Goal: Information Seeking & Learning: Learn about a topic

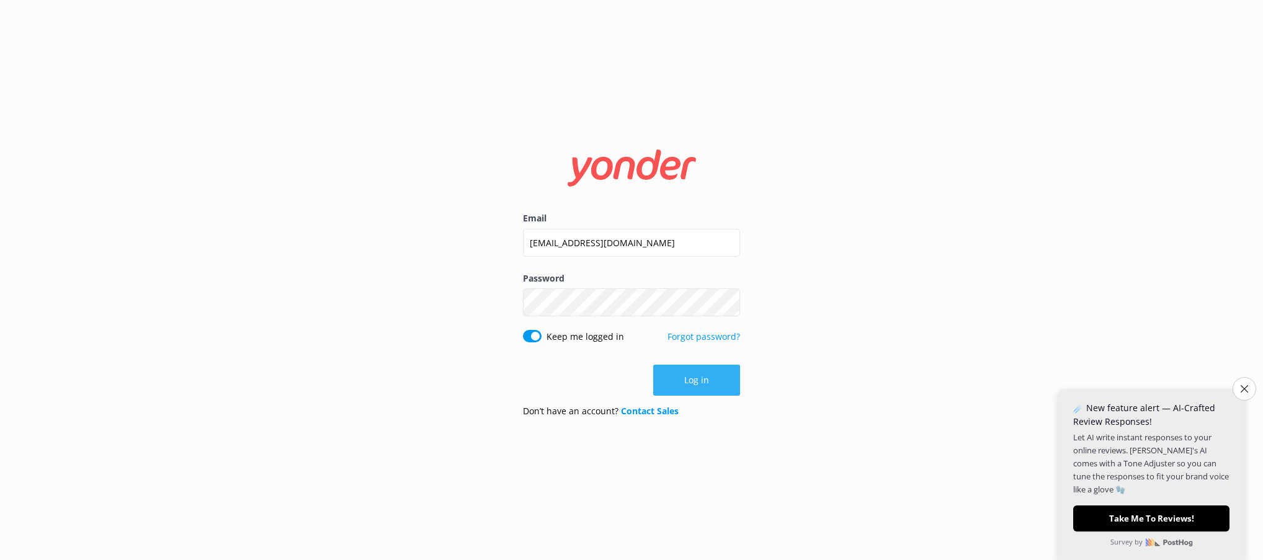
click at [702, 377] on button "Log in" at bounding box center [696, 380] width 87 height 31
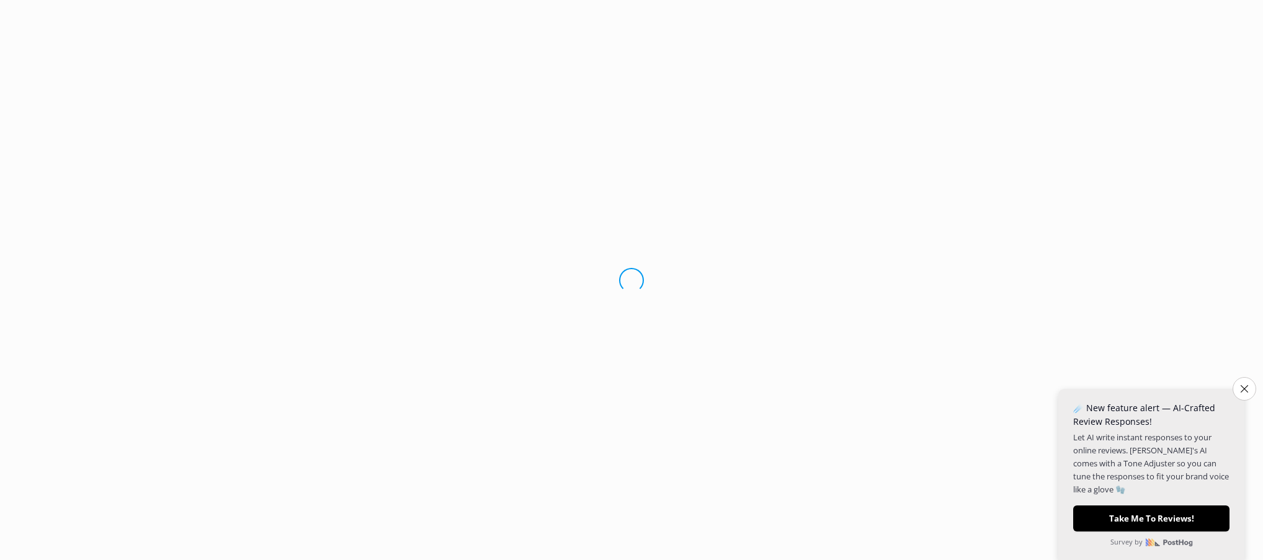
click at [1242, 384] on button "Close survey" at bounding box center [1245, 389] width 24 height 24
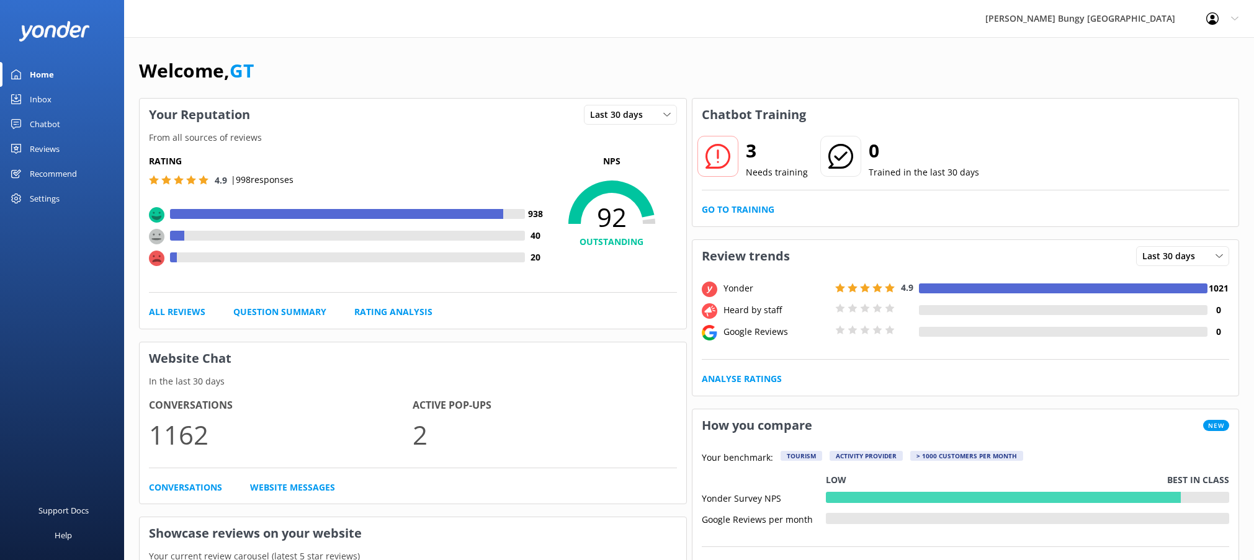
click at [49, 205] on div "Settings" at bounding box center [45, 198] width 30 height 25
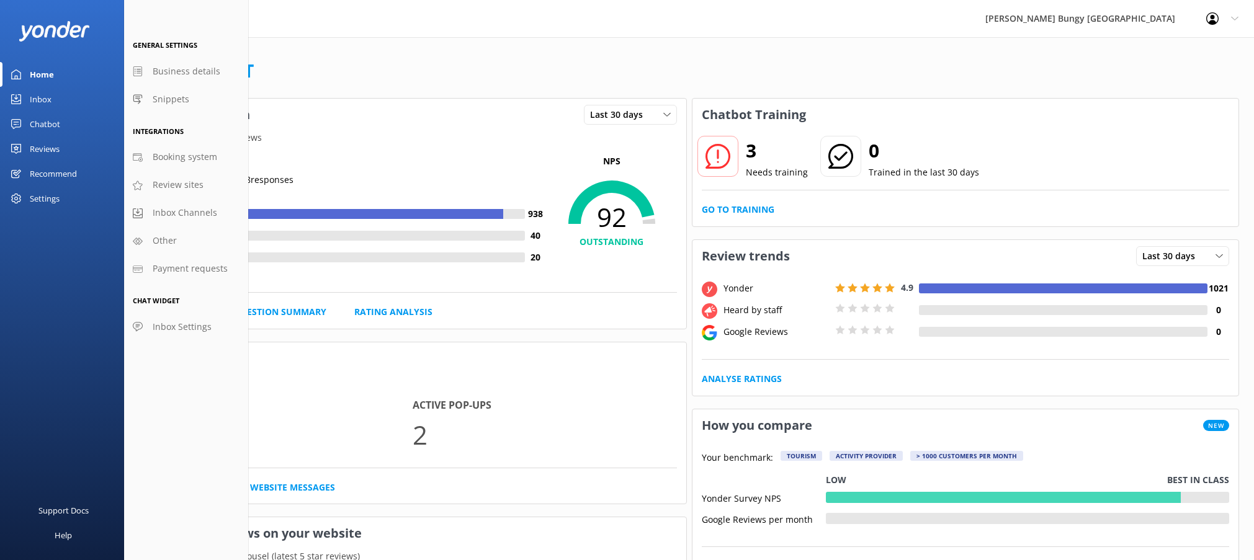
click at [44, 150] on div "Reviews" at bounding box center [45, 148] width 30 height 25
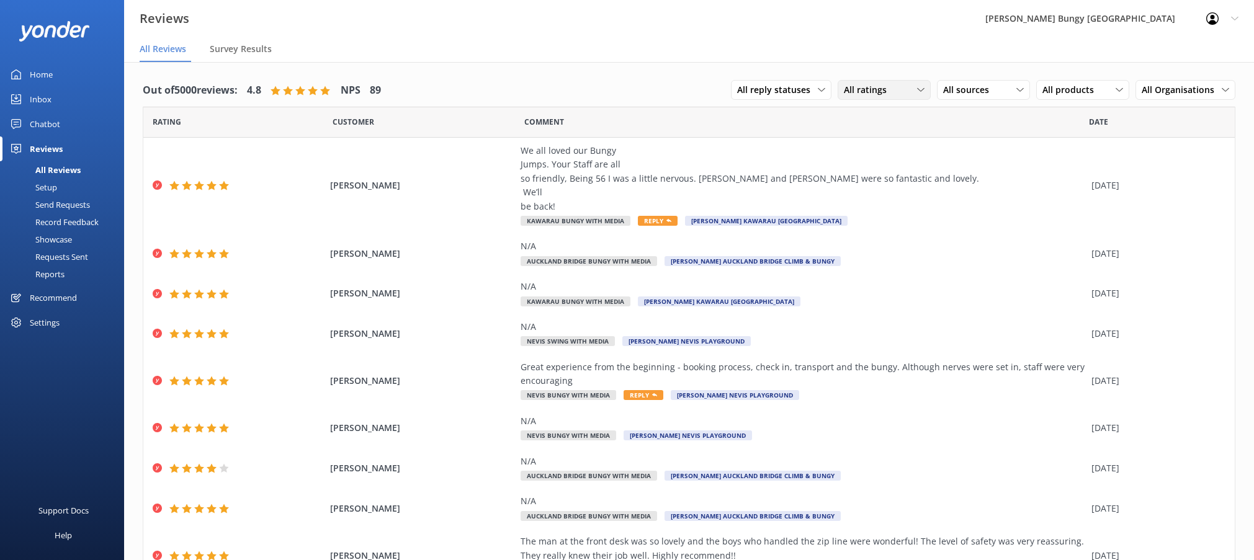
click at [907, 87] on div "All ratings" at bounding box center [884, 90] width 87 height 14
click at [885, 187] on div "Detractors" at bounding box center [883, 191] width 57 height 12
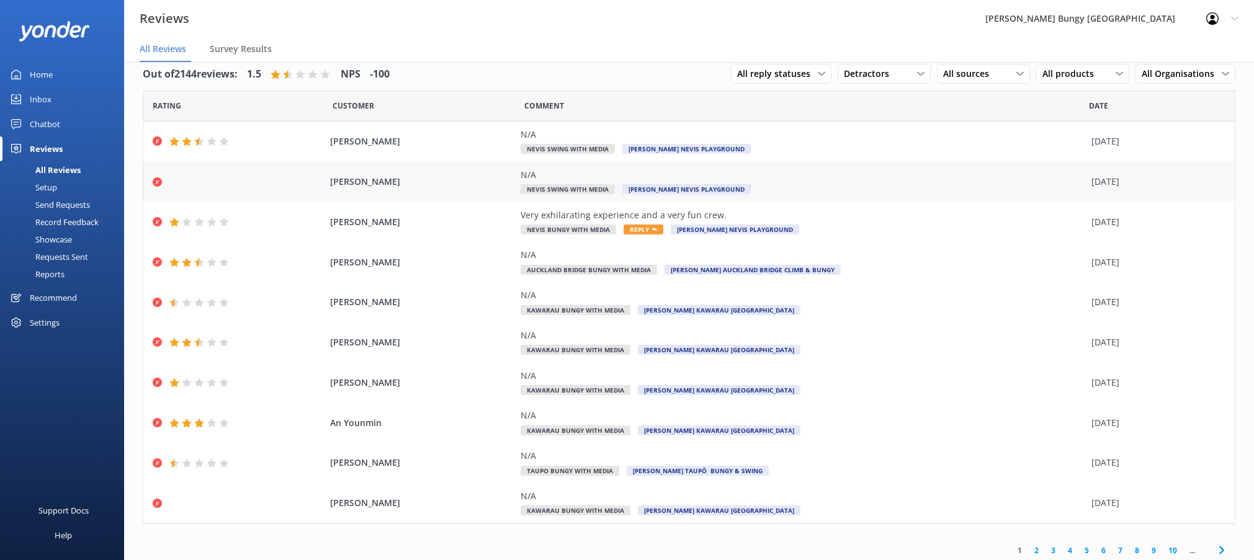
scroll to position [20, 0]
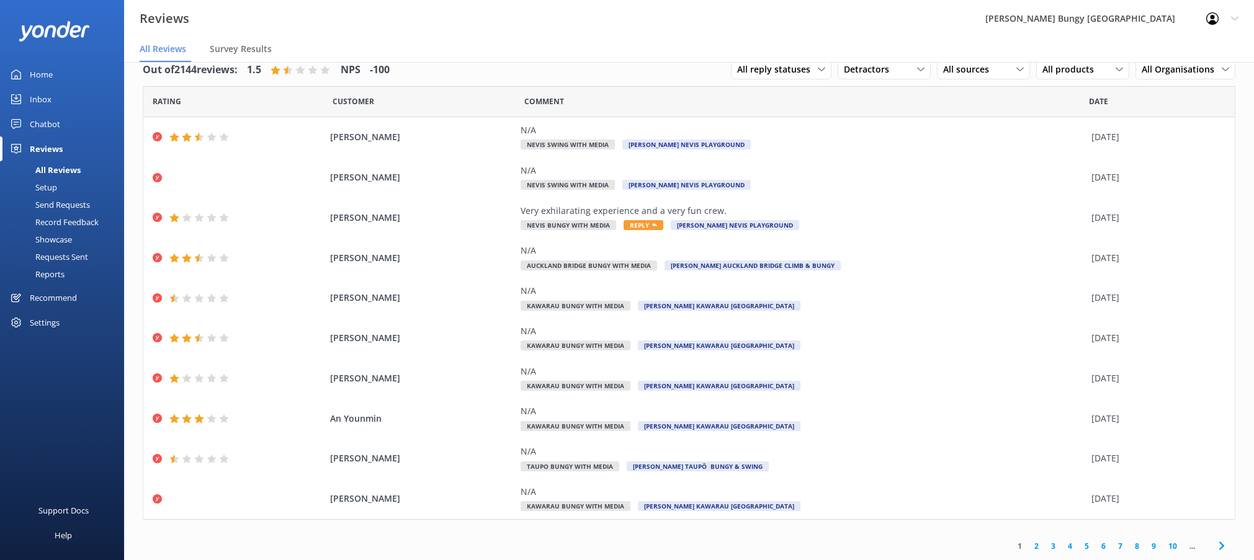
click at [1028, 548] on link "2" at bounding box center [1036, 546] width 17 height 12
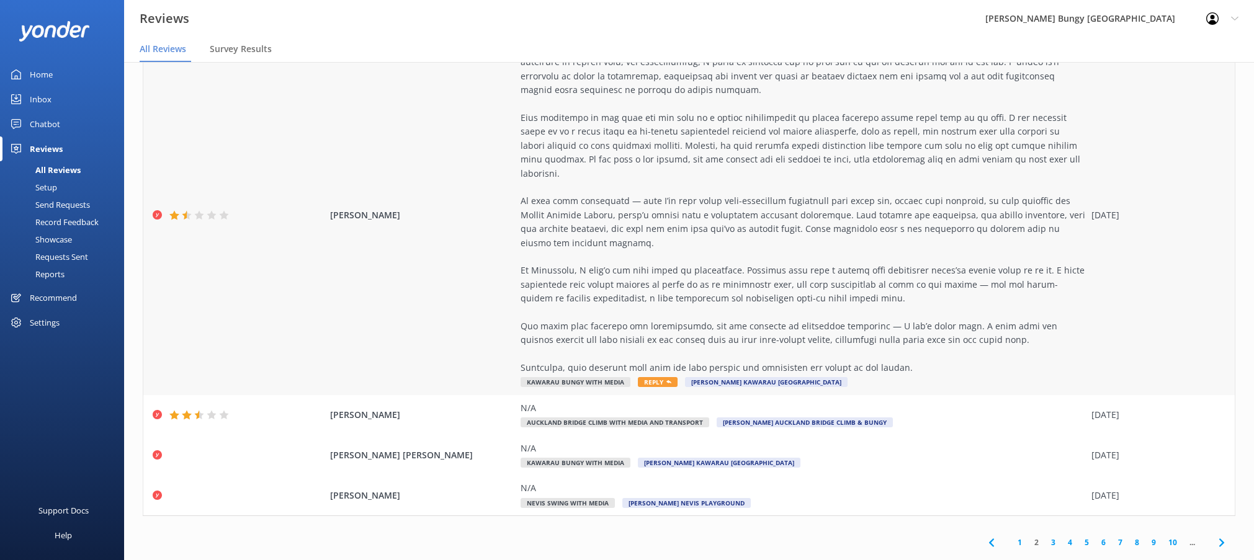
scroll to position [25, 0]
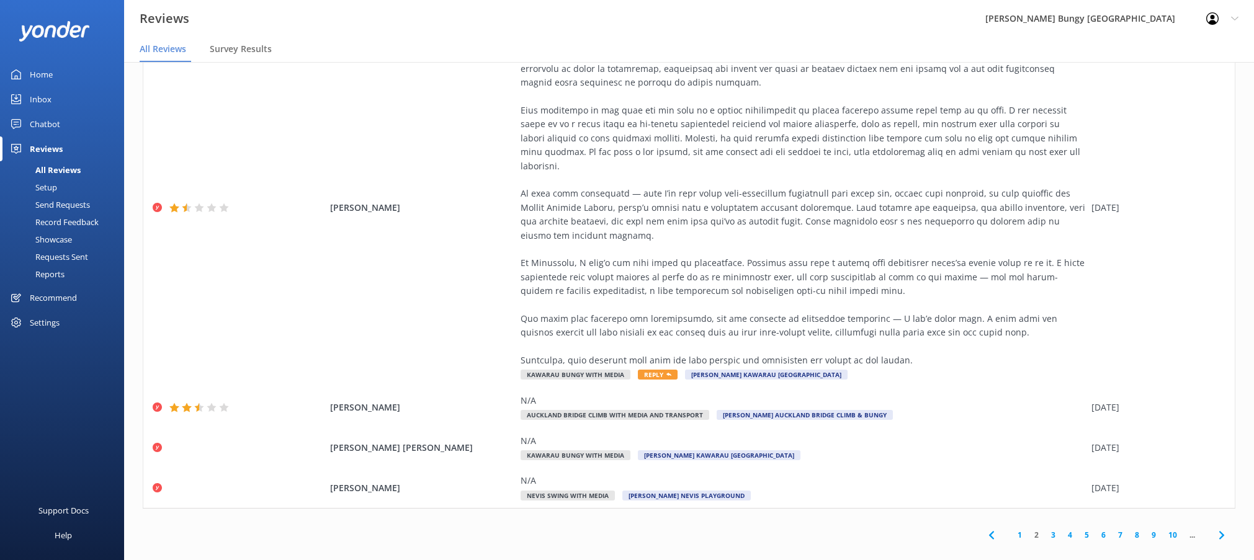
click at [1045, 529] on link "3" at bounding box center [1053, 535] width 17 height 12
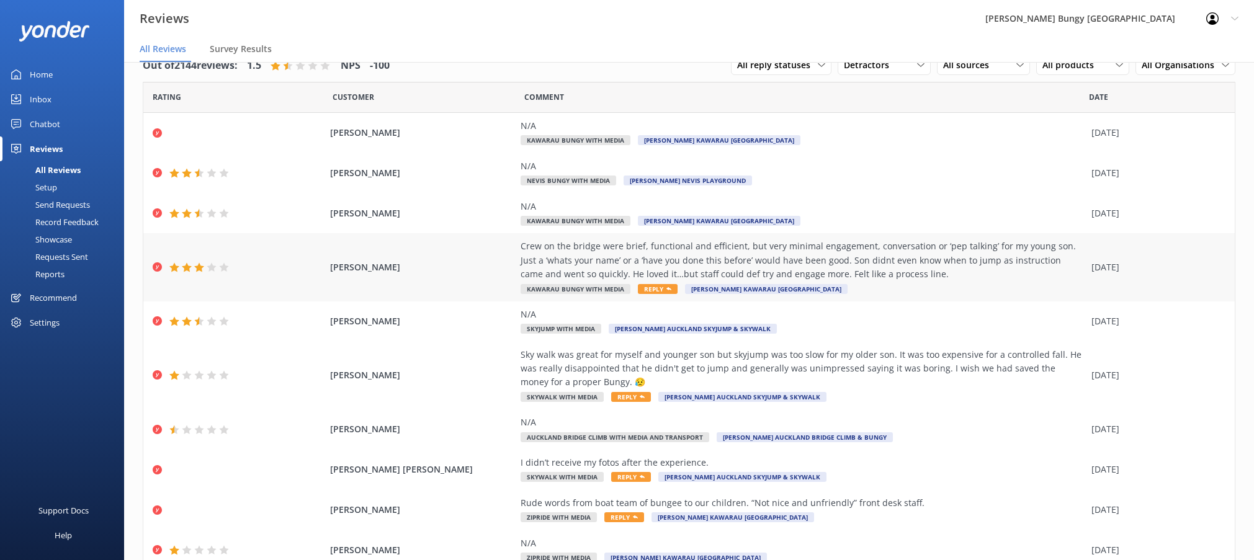
scroll to position [62, 0]
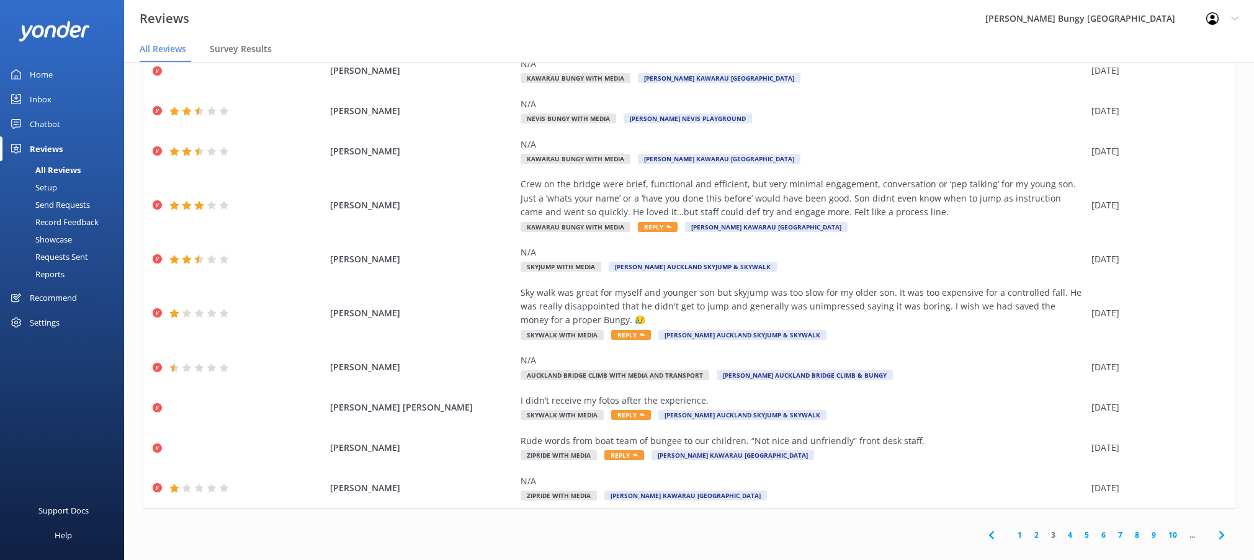
click at [1062, 534] on link "4" at bounding box center [1069, 535] width 17 height 12
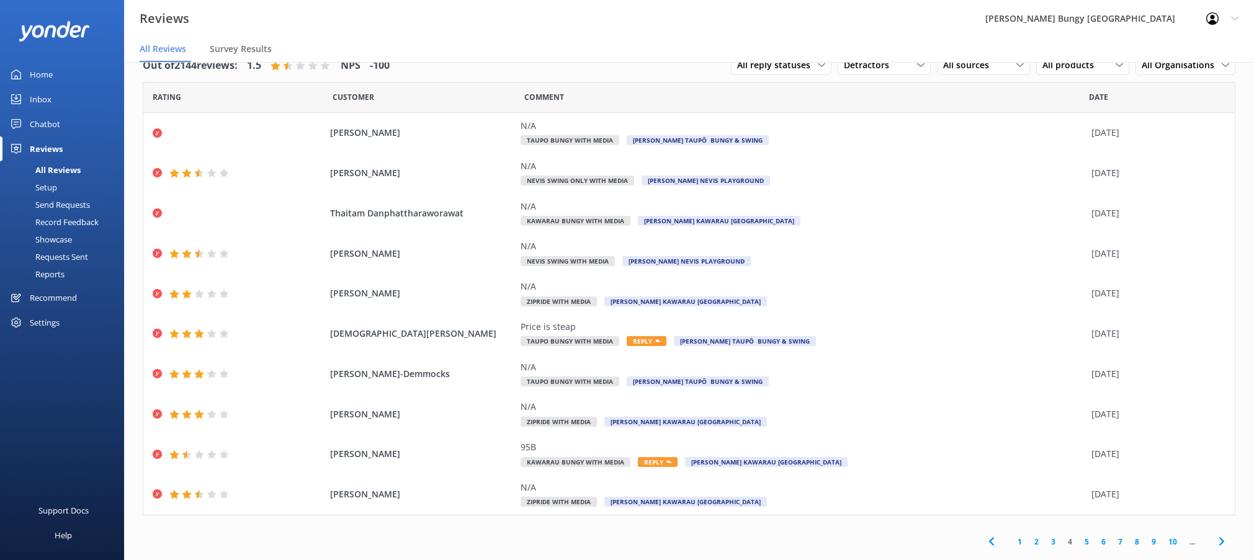
click at [1078, 541] on link "5" at bounding box center [1086, 542] width 17 height 12
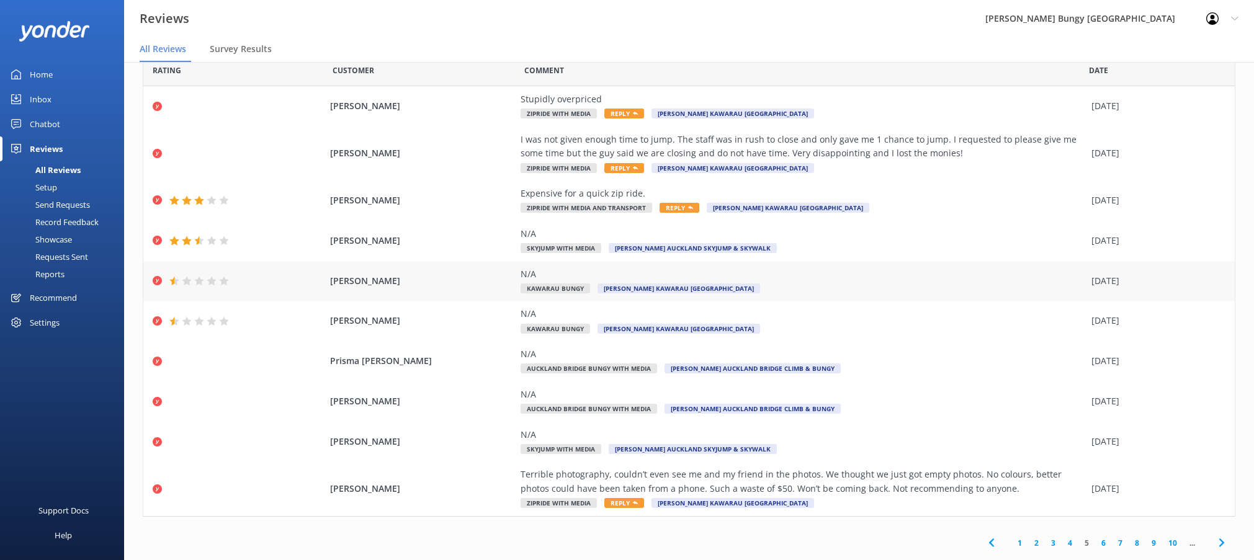
scroll to position [48, 0]
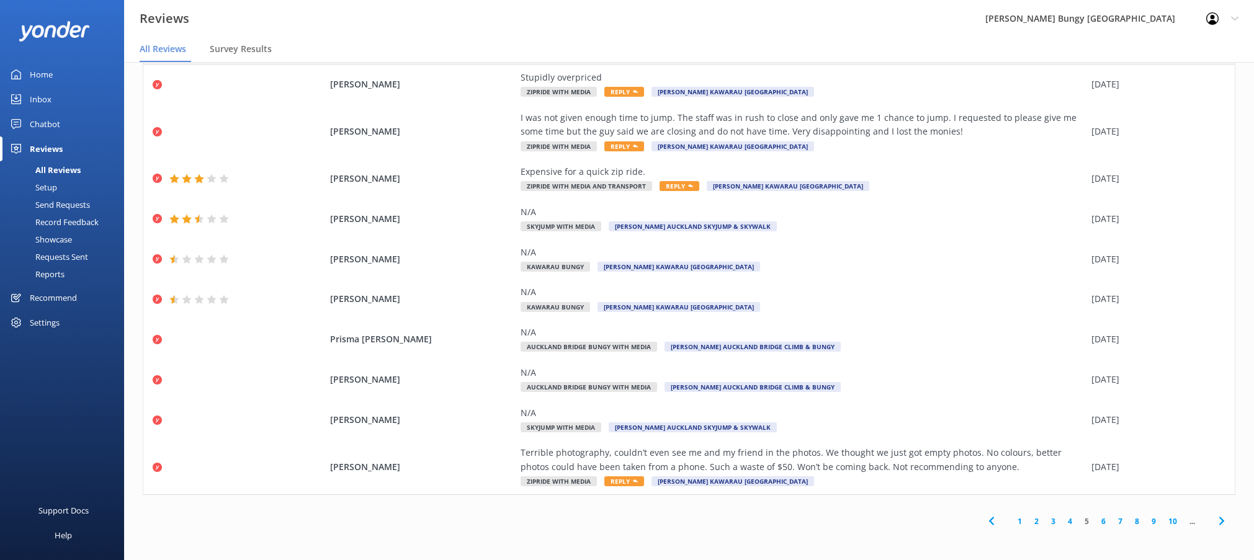
click at [1095, 524] on link "6" at bounding box center [1103, 521] width 17 height 12
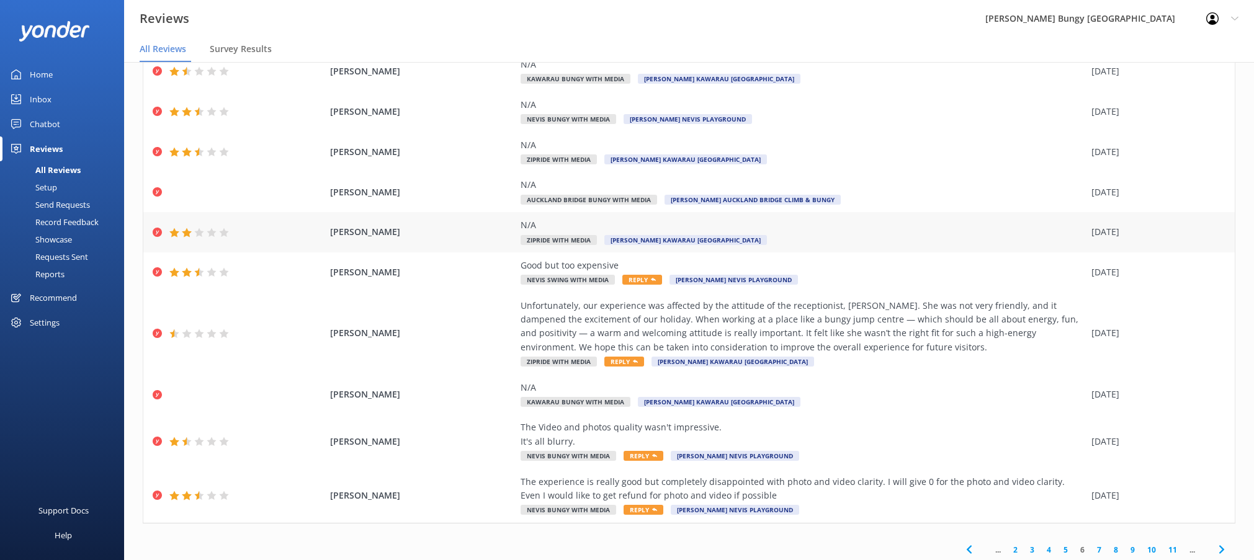
scroll to position [62, 0]
click at [50, 99] on div "Inbox" at bounding box center [41, 99] width 22 height 25
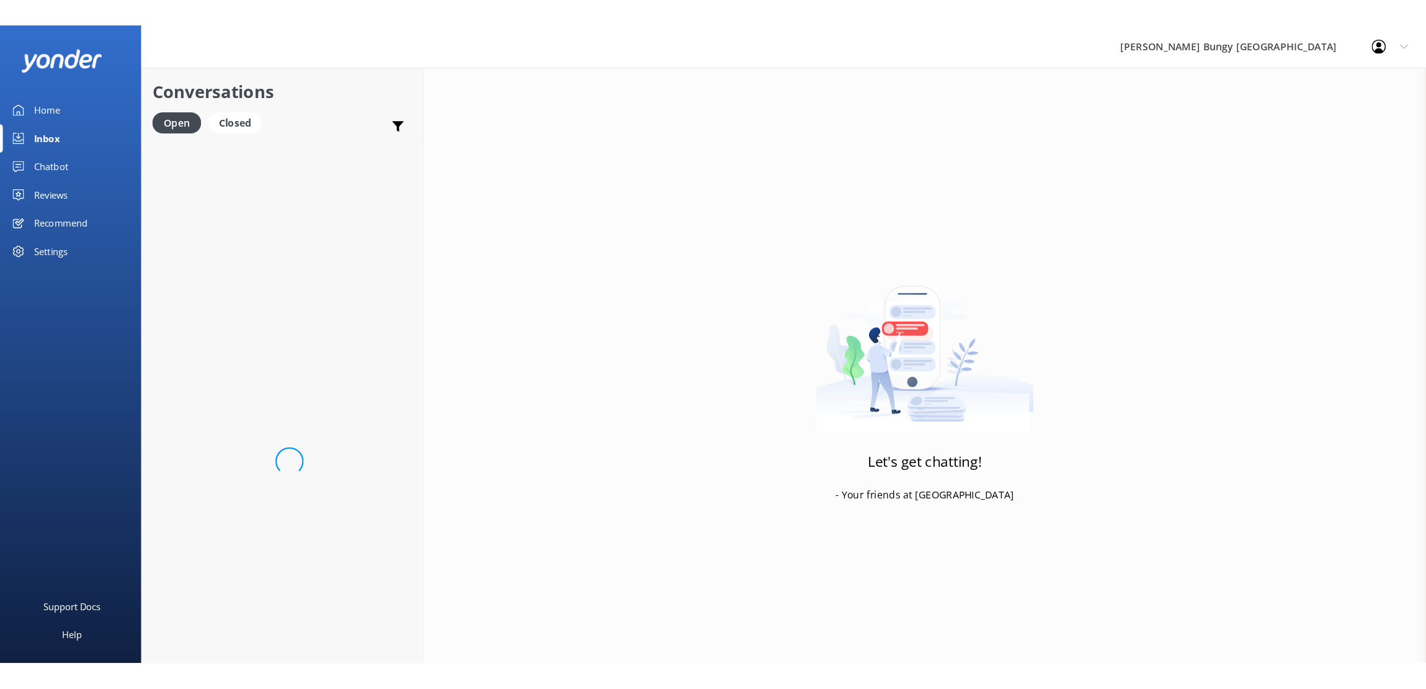
scroll to position [0, 0]
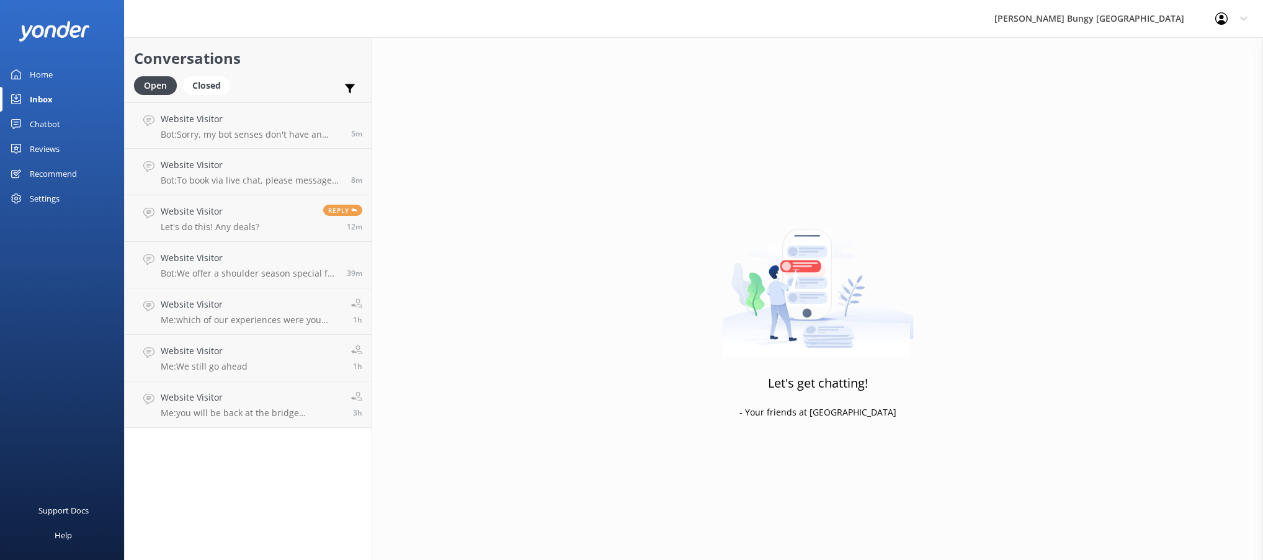
click at [52, 78] on div "Home" at bounding box center [41, 74] width 23 height 25
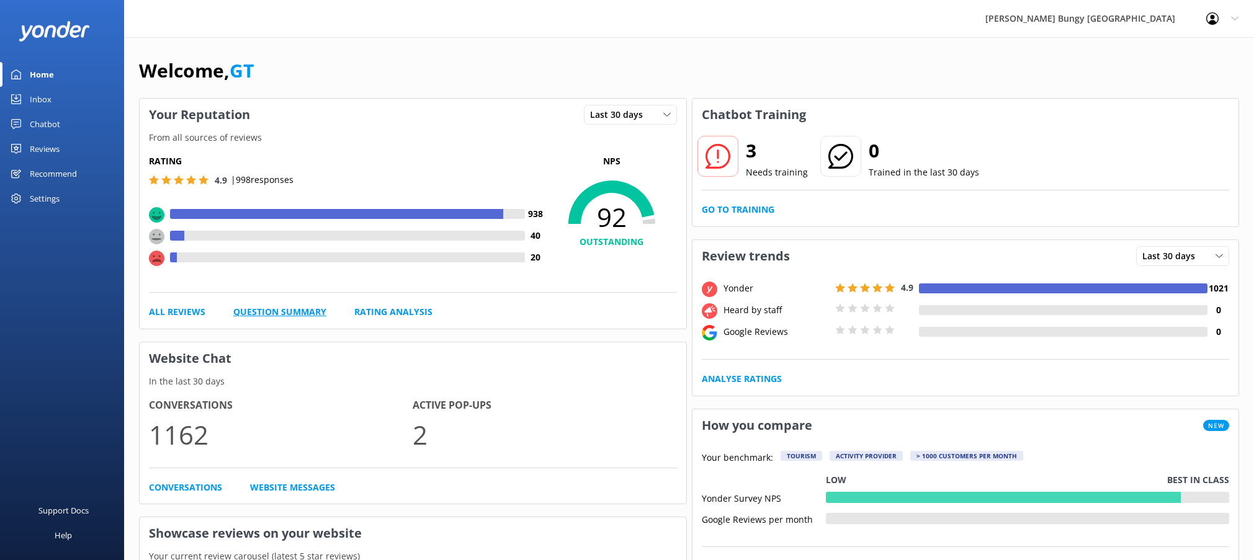
click at [298, 308] on link "Question Summary" at bounding box center [279, 312] width 93 height 14
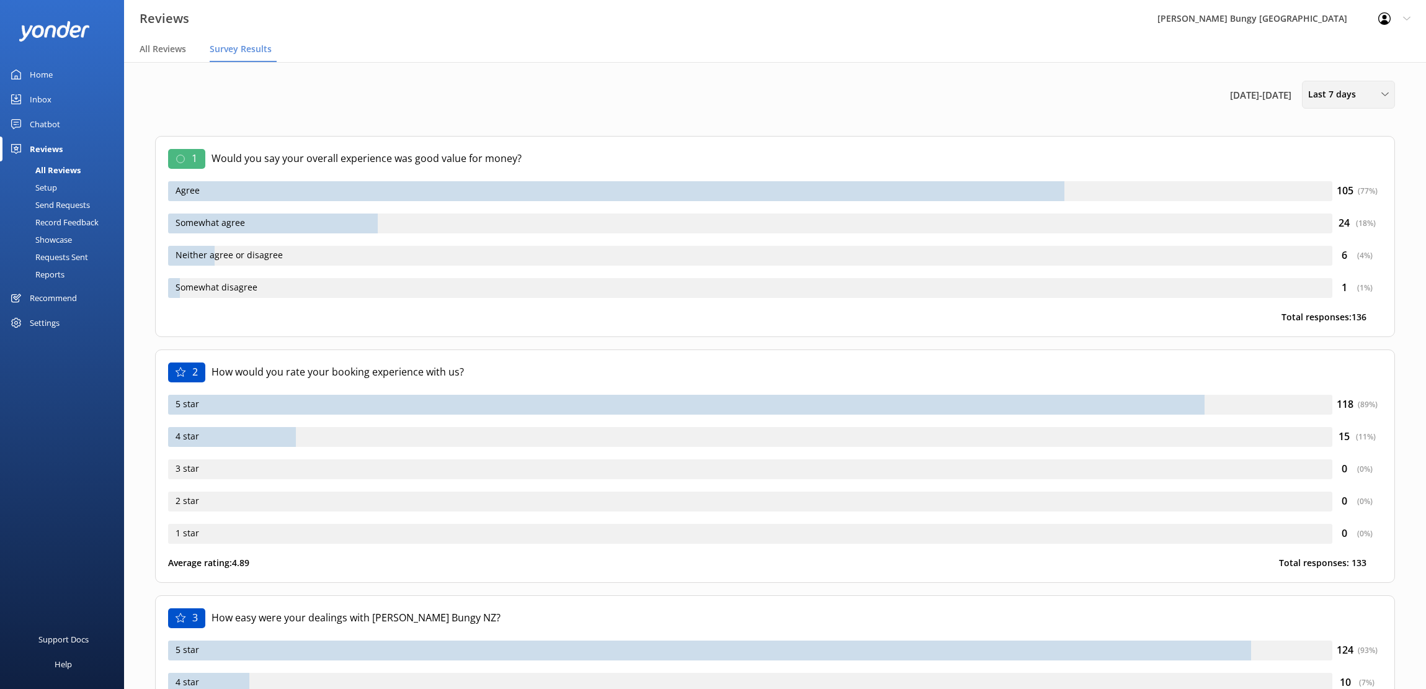
click at [1262, 92] on div "Last 7 days" at bounding box center [1348, 94] width 87 height 14
click at [1262, 194] on div "Last 180 days" at bounding box center [1333, 199] width 48 height 12
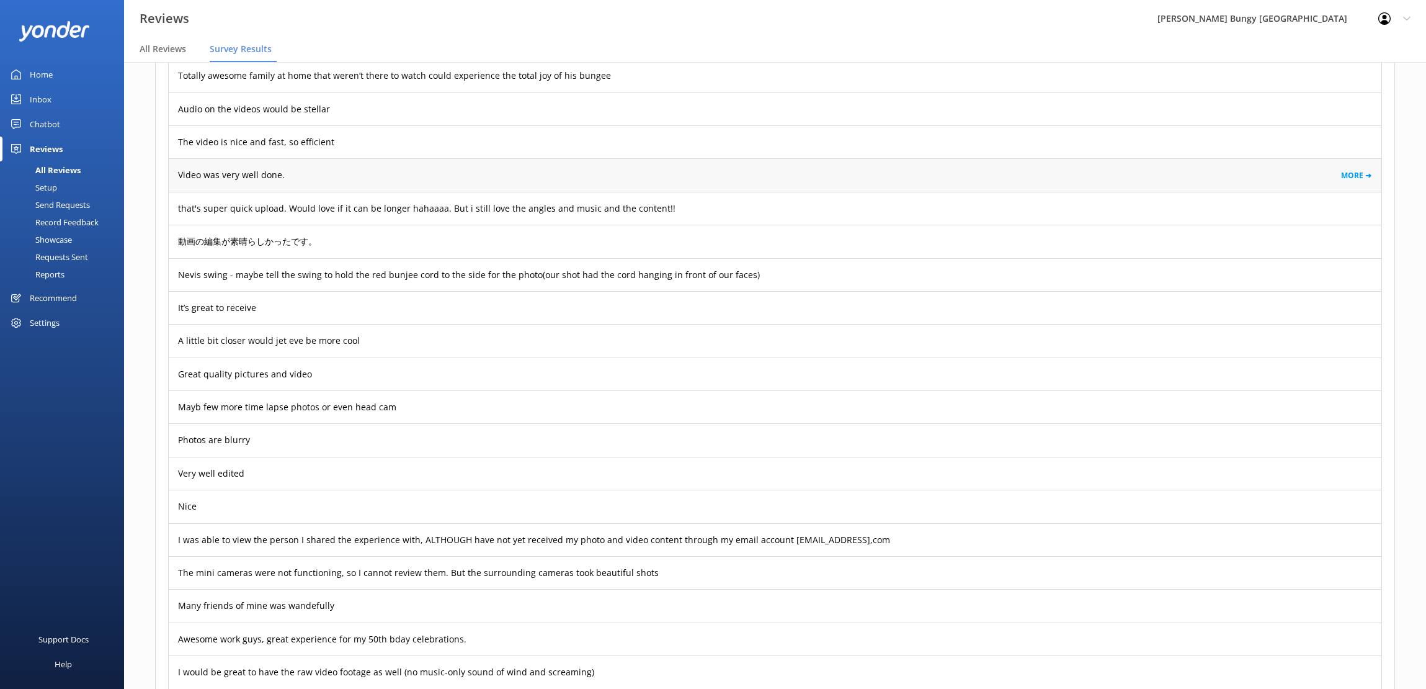
scroll to position [2047, 0]
click at [50, 69] on div "Home" at bounding box center [41, 74] width 23 height 25
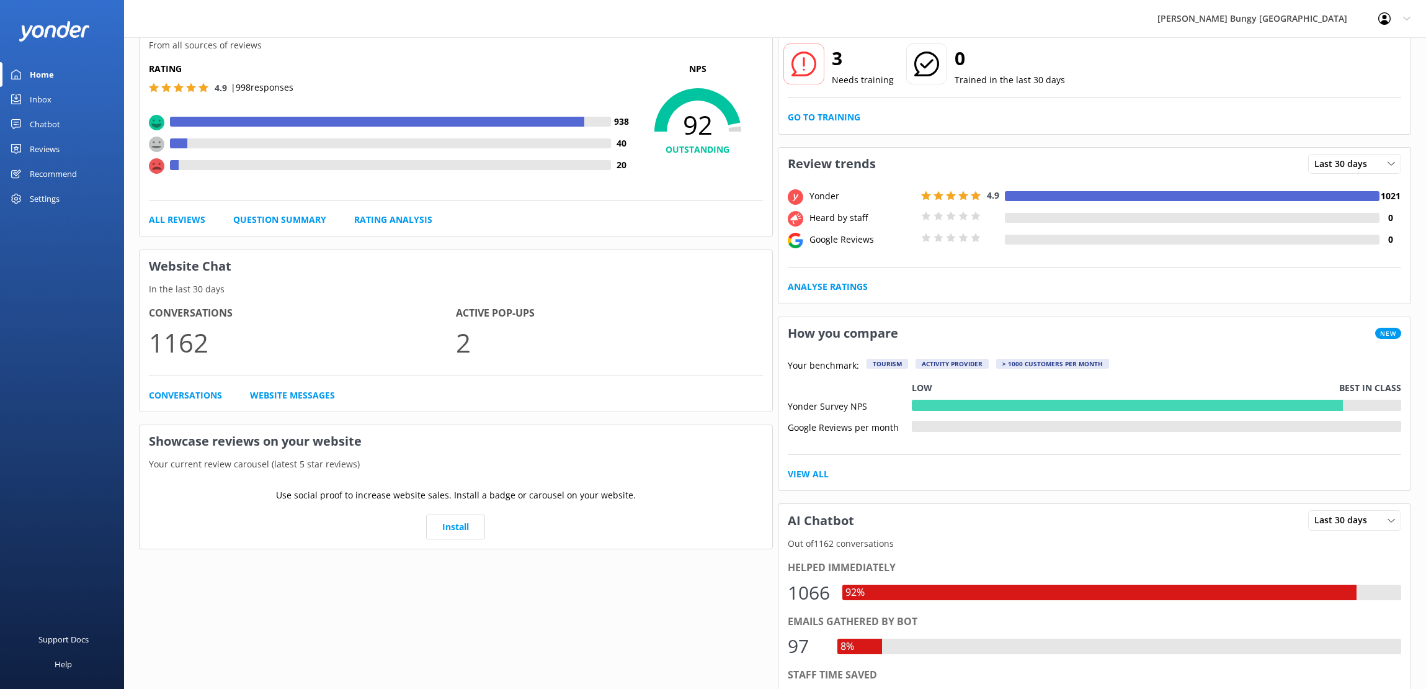
scroll to position [56, 0]
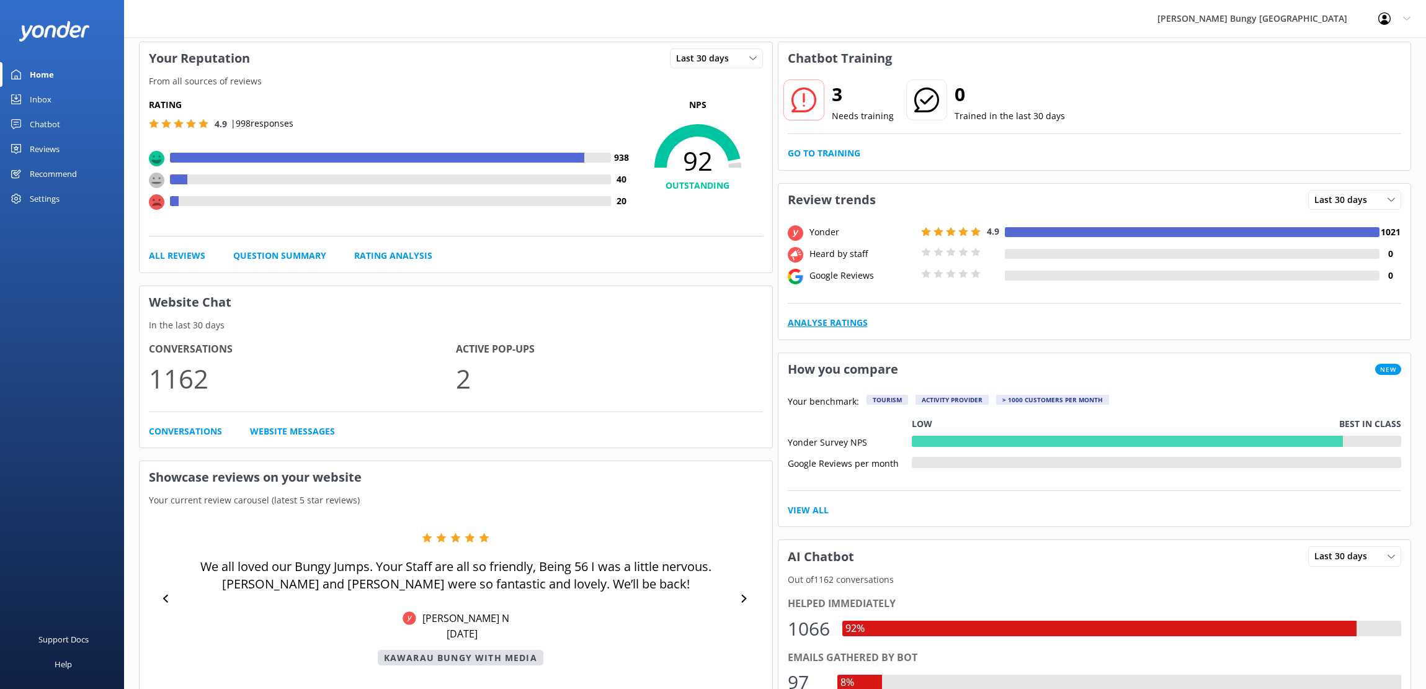
click at [833, 324] on link "Analyse Ratings" at bounding box center [828, 323] width 80 height 14
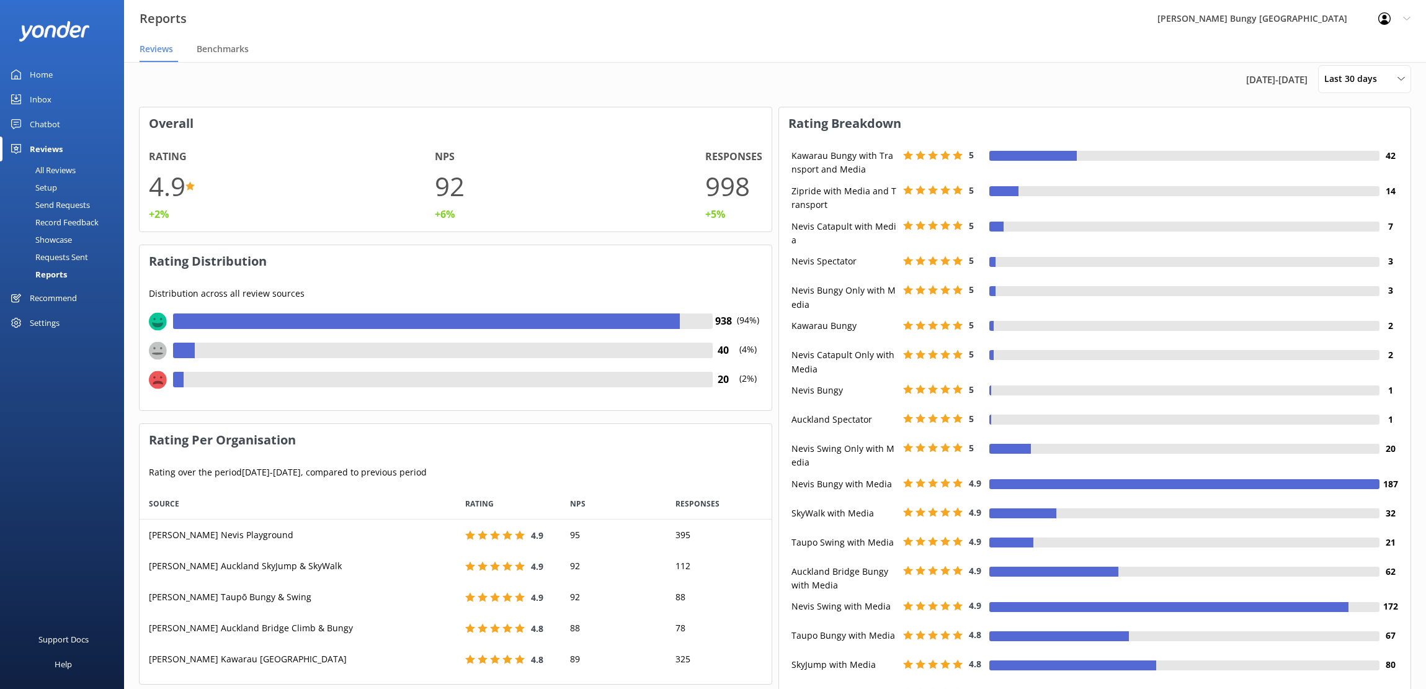
scroll to position [0, 0]
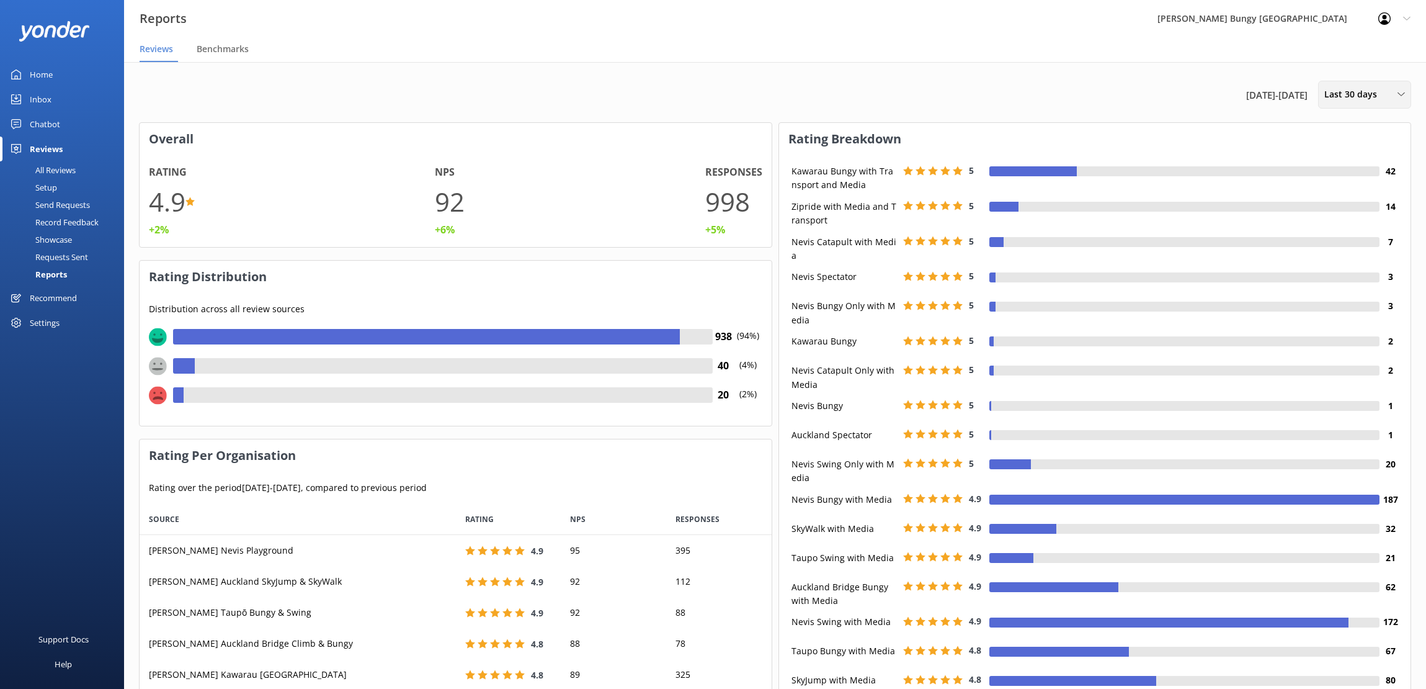
click at [1262, 97] on div "Last 30 days" at bounding box center [1364, 94] width 87 height 14
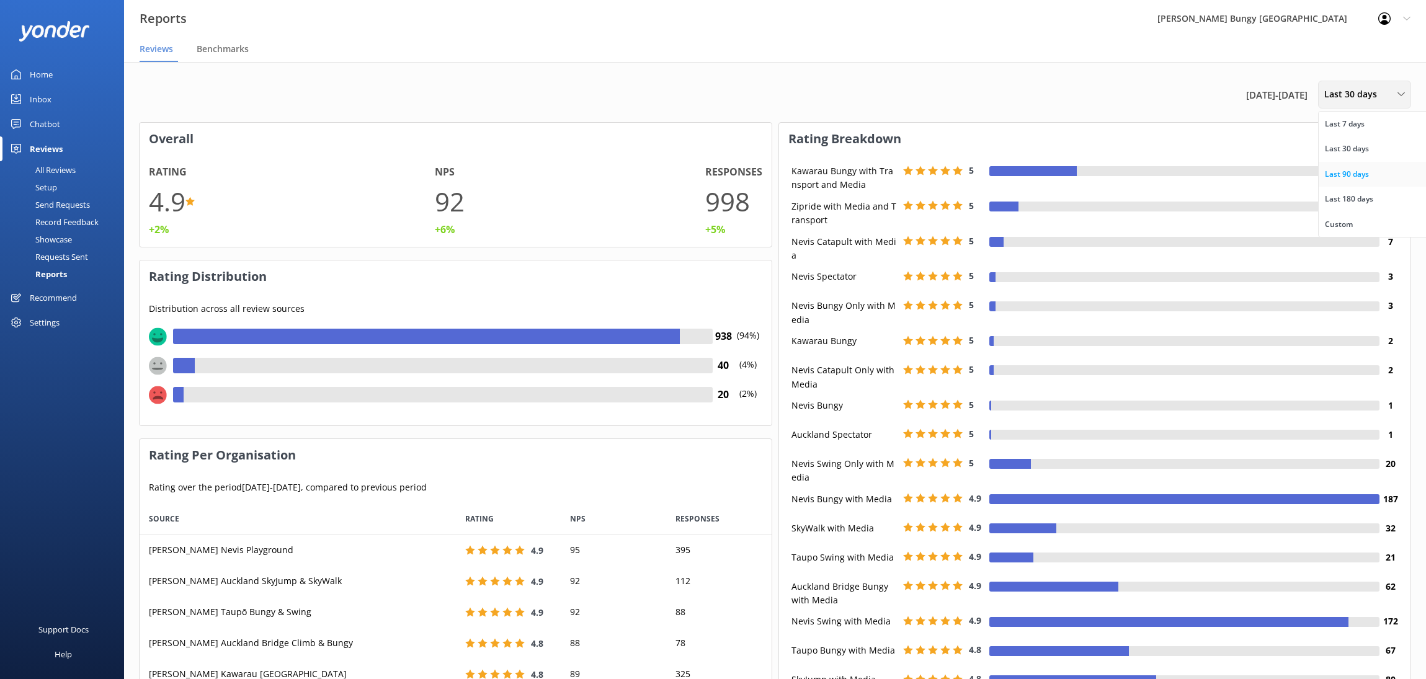
click at [1262, 169] on link "Last 90 days" at bounding box center [1374, 174] width 110 height 25
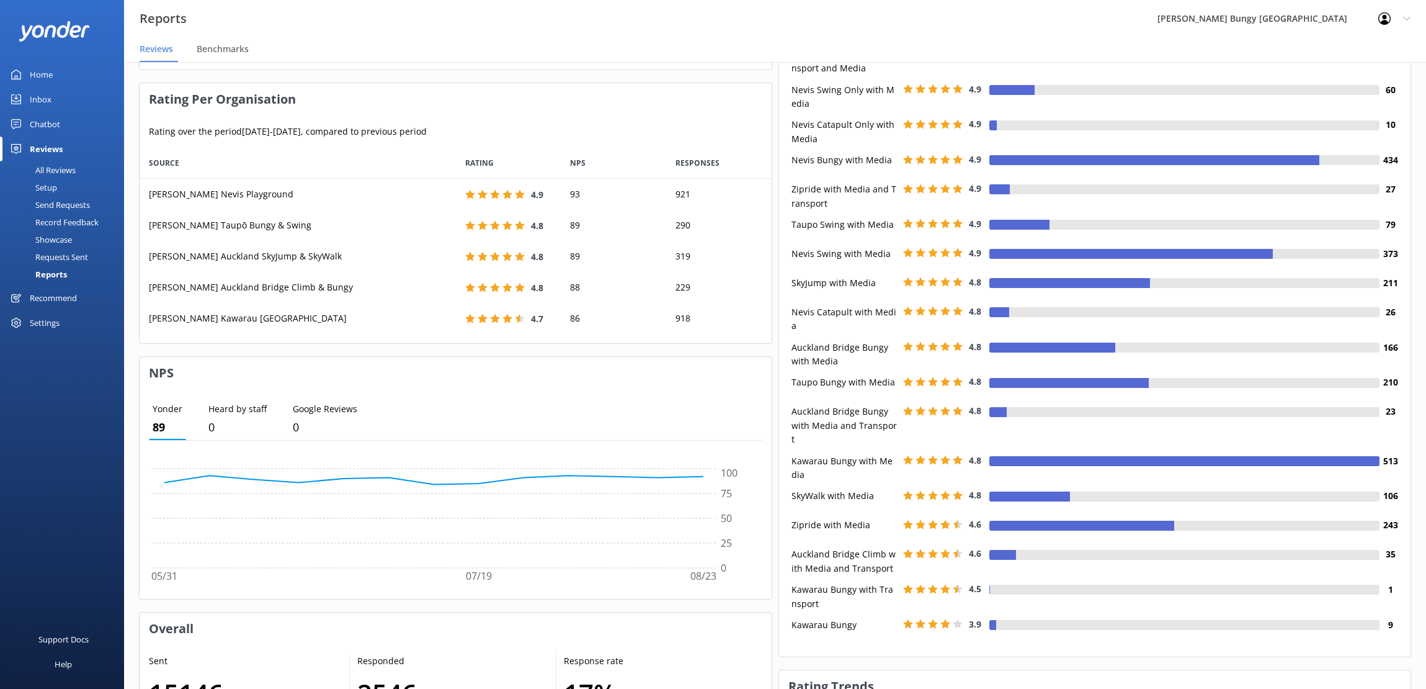
scroll to position [372, 0]
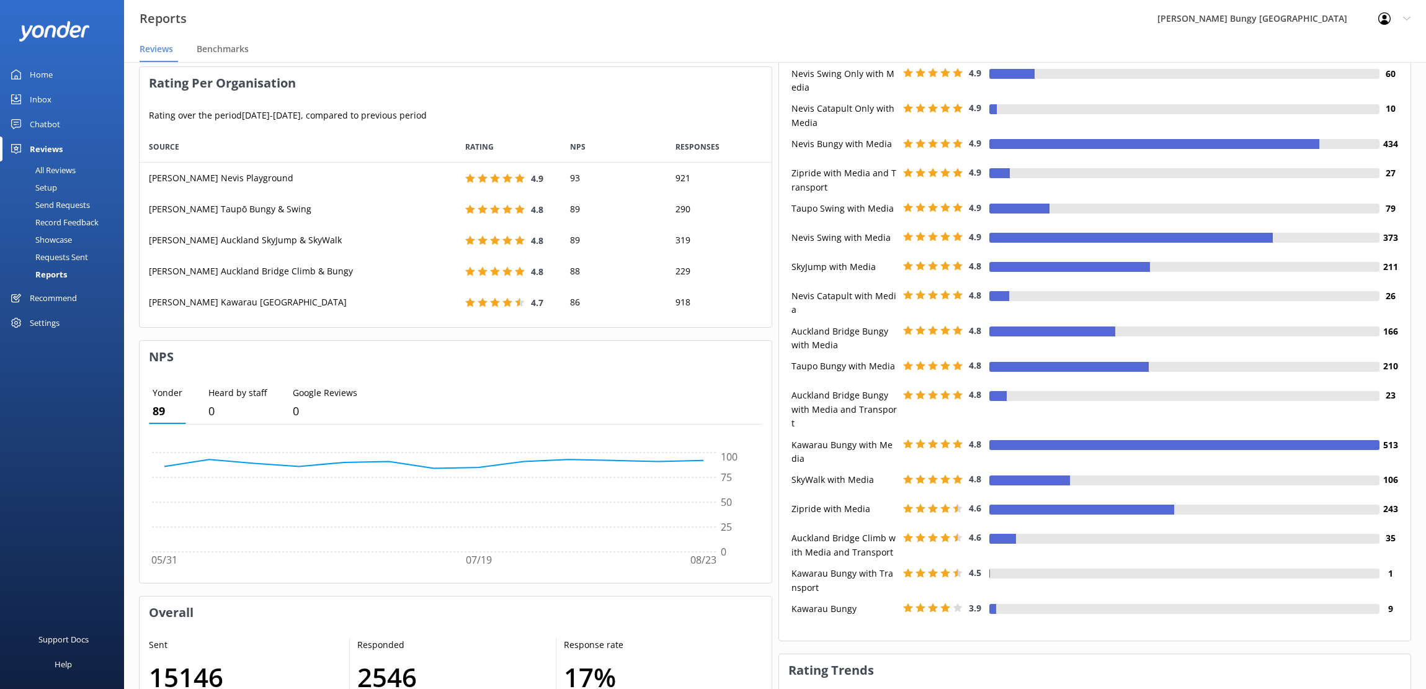
click at [1099, 560] on h3 "Rating Trends" at bounding box center [1095, 670] width 632 height 32
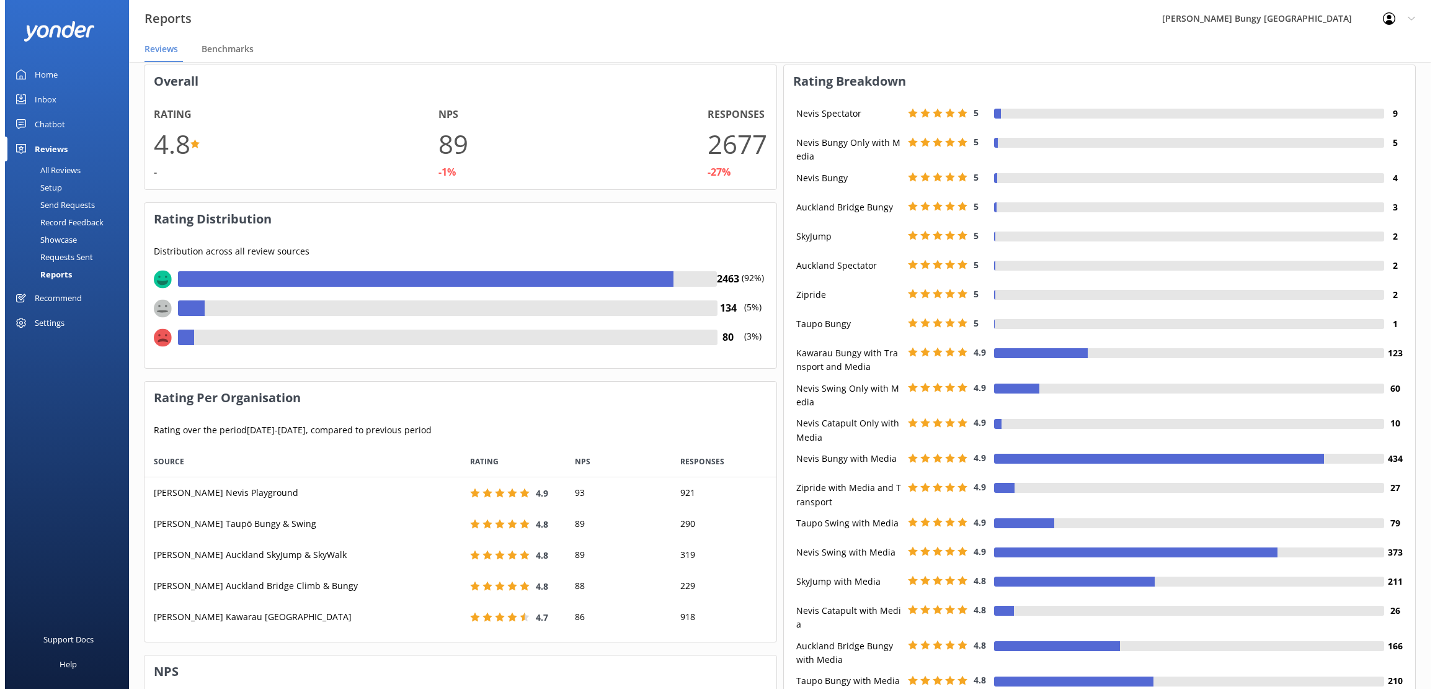
scroll to position [0, 0]
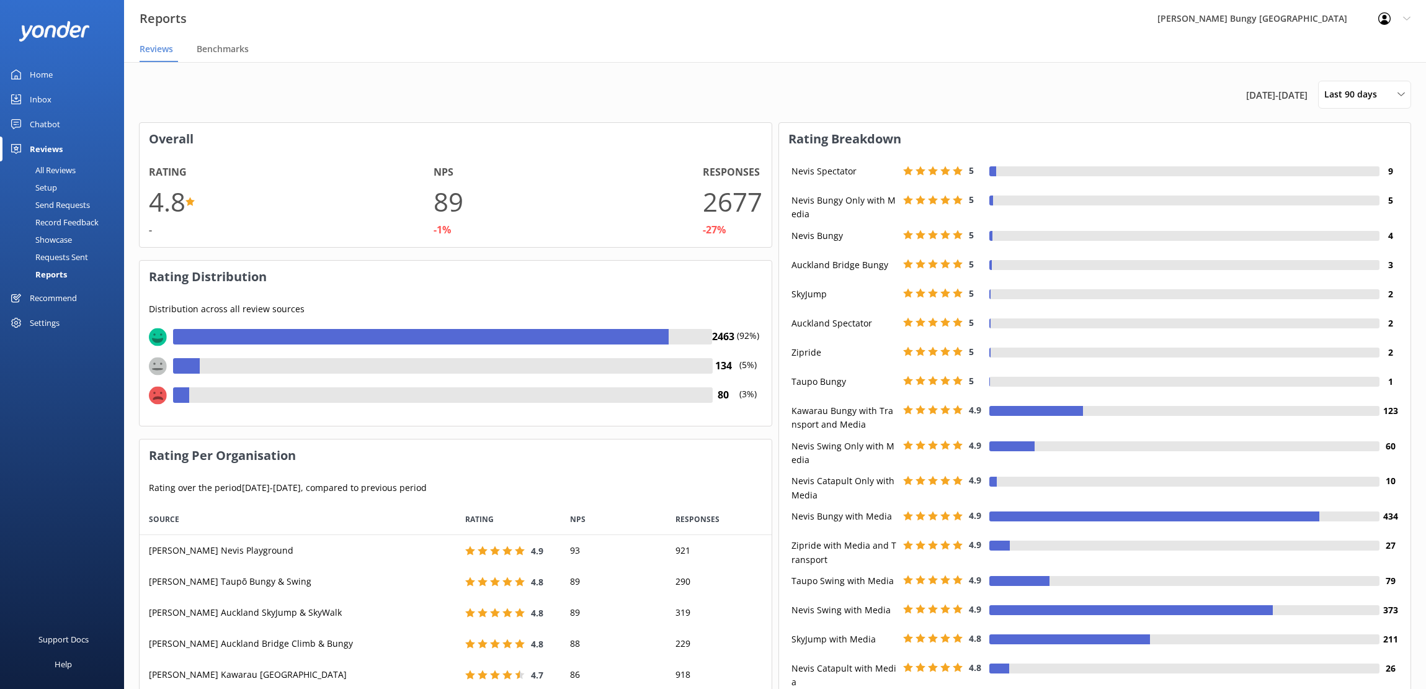
click at [1262, 19] on icon at bounding box center [1384, 18] width 12 height 12
click at [1262, 81] on link "Logout" at bounding box center [1365, 83] width 124 height 31
